Goal: Find specific fact: Find specific page/section

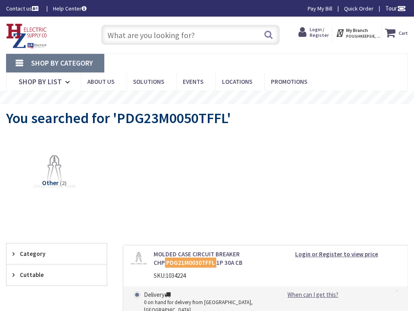
type input "[GEOGRAPHIC_DATA], [STREET_ADDRESS]"
